Goal: Find contact information: Find contact information

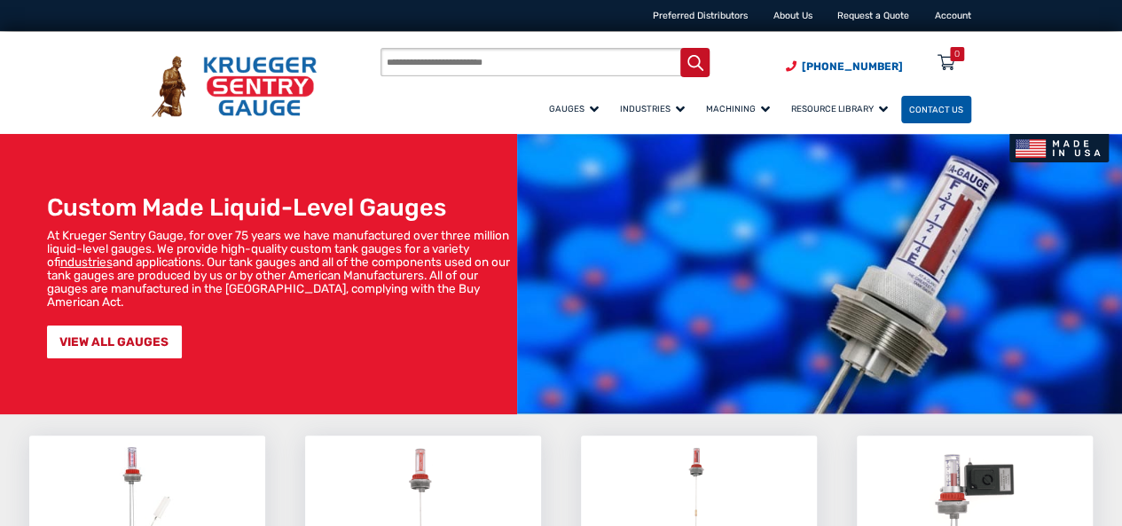
click at [936, 111] on span "Contact Us" at bounding box center [936, 110] width 54 height 10
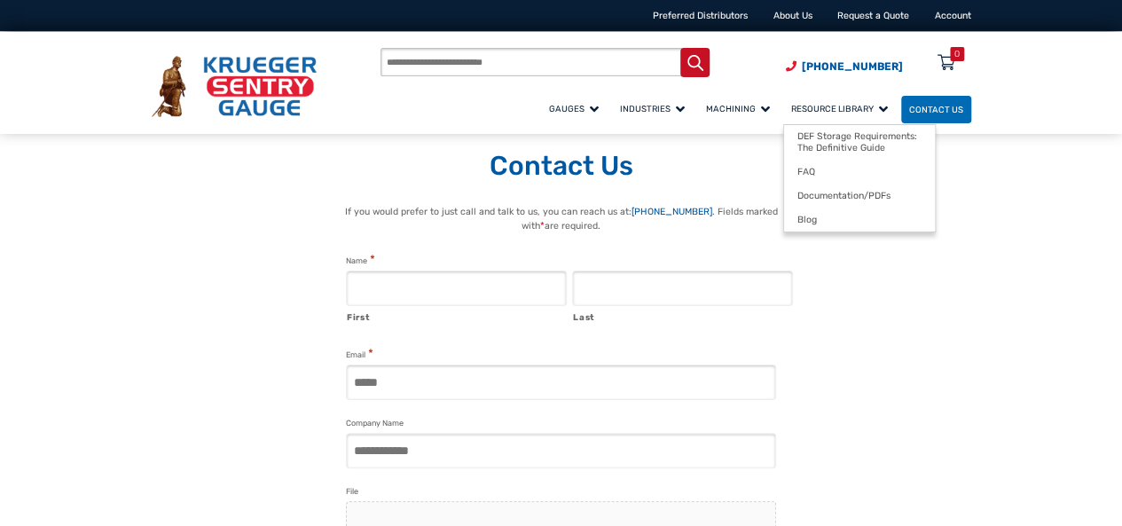
click at [861, 107] on span "Resource Library" at bounding box center [839, 109] width 97 height 10
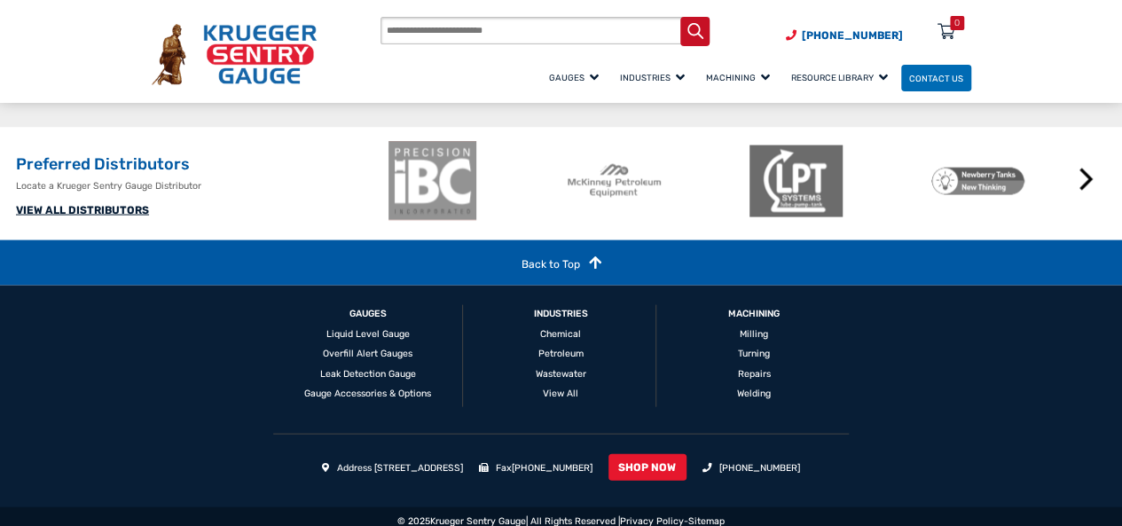
scroll to position [1691, 0]
